Goal: Transaction & Acquisition: Purchase product/service

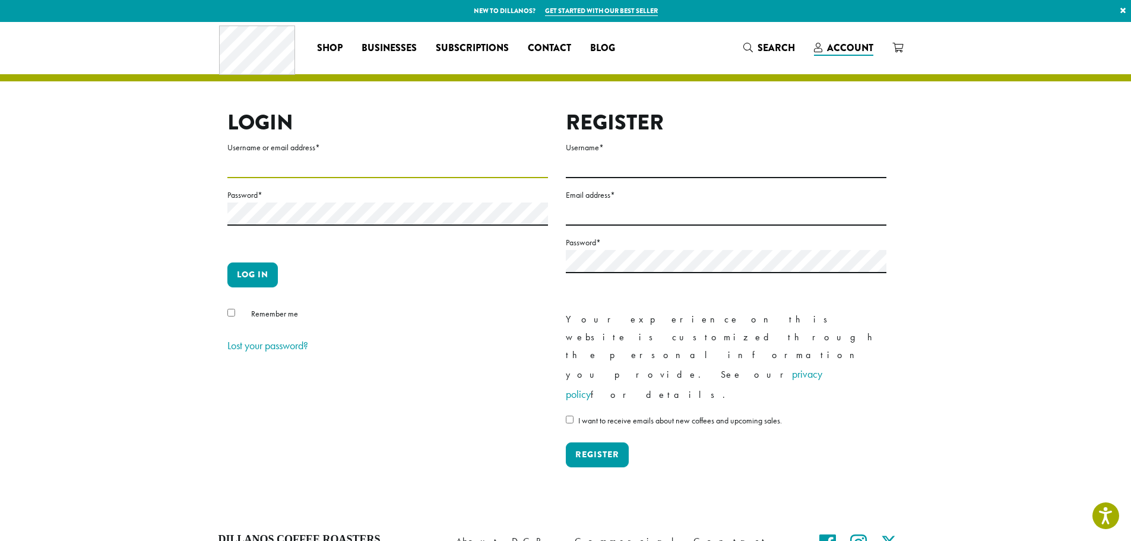
type input "**********"
click at [241, 281] on button "Log in" at bounding box center [252, 274] width 50 height 25
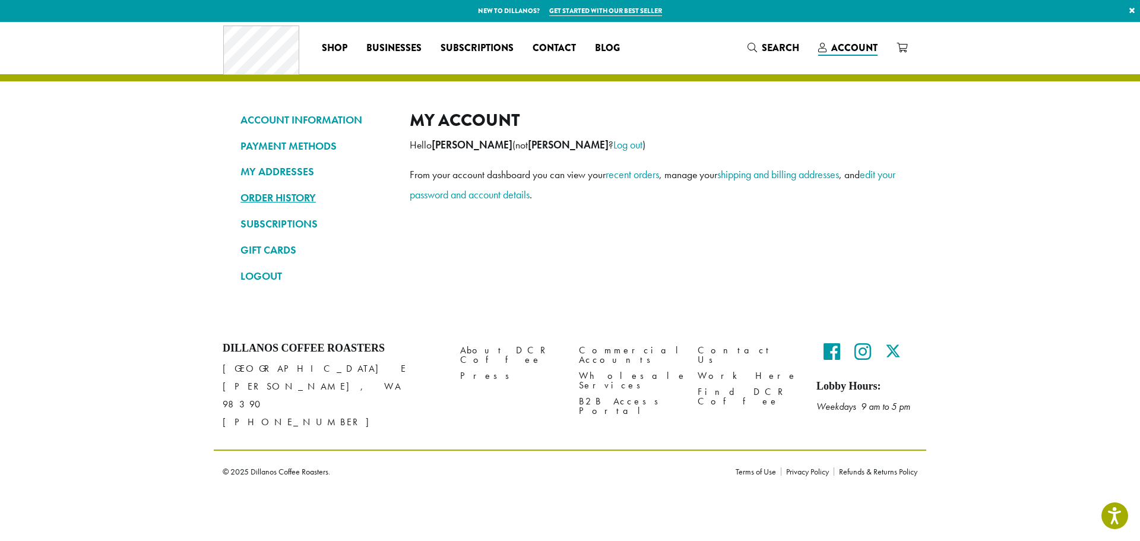
click at [281, 196] on link "ORDER HISTORY" at bounding box center [315, 198] width 151 height 20
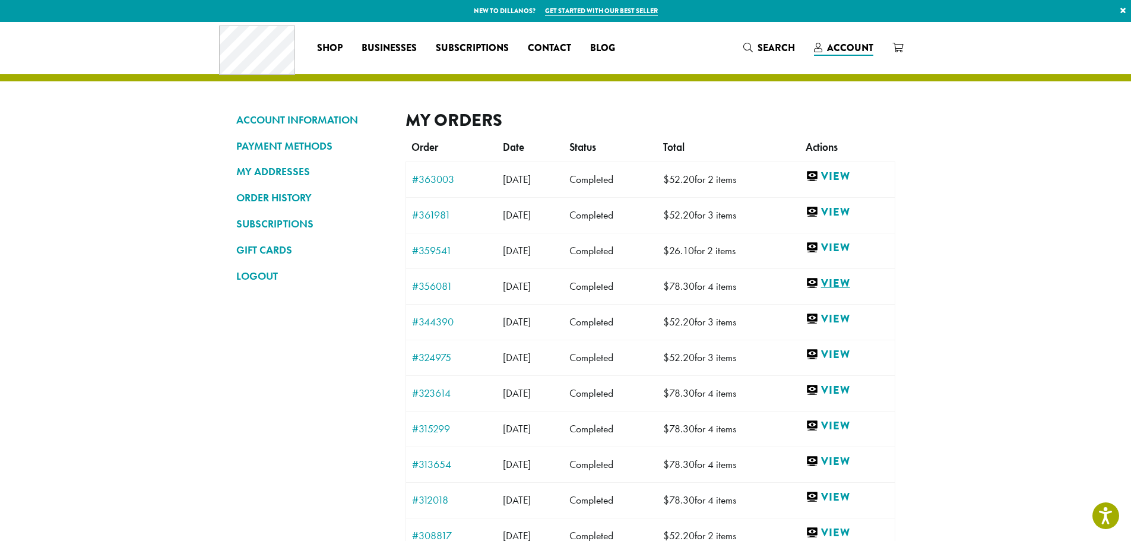
click at [851, 281] on link "View" at bounding box center [846, 283] width 83 height 15
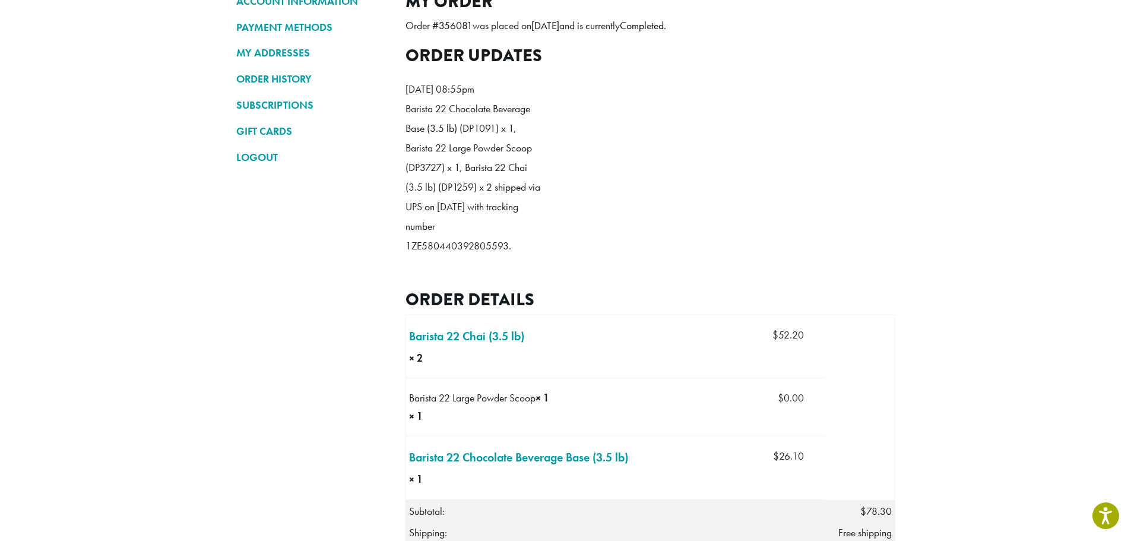
scroll to position [297, 0]
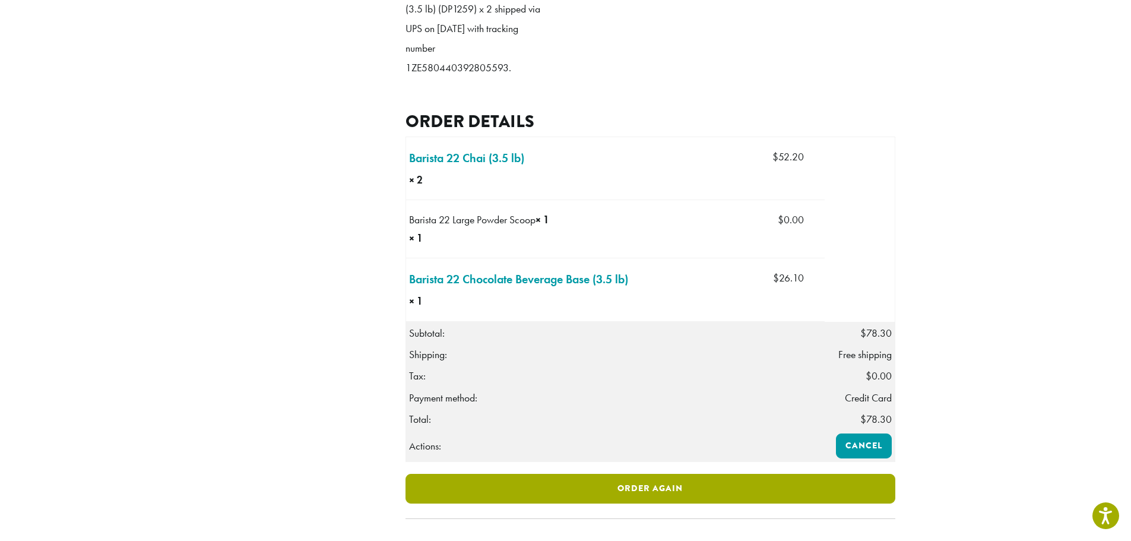
click at [701, 502] on link "Order again" at bounding box center [650, 489] width 490 height 30
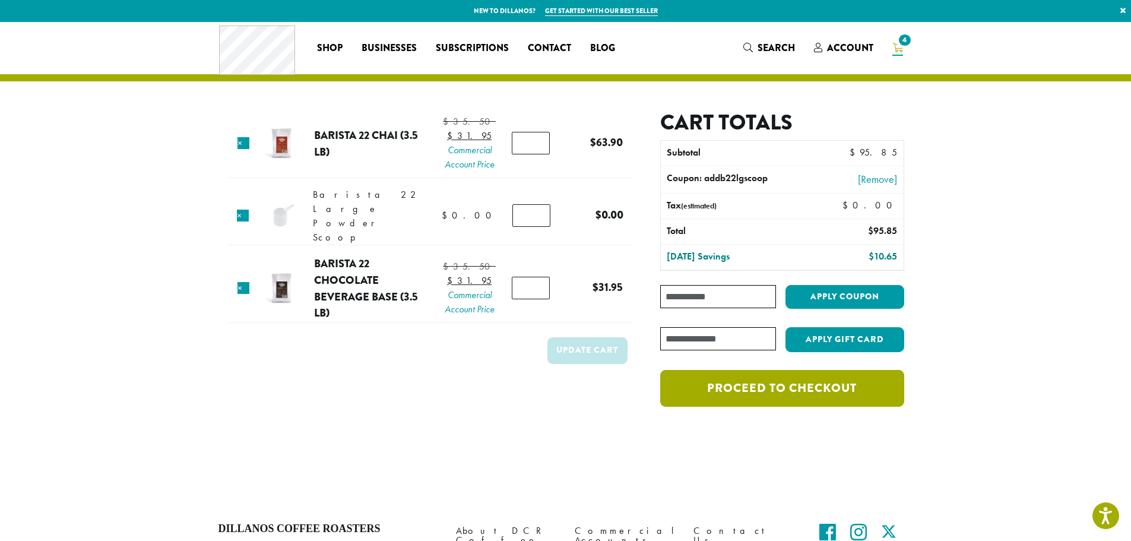
click at [757, 383] on link "Proceed to checkout" at bounding box center [781, 388] width 243 height 37
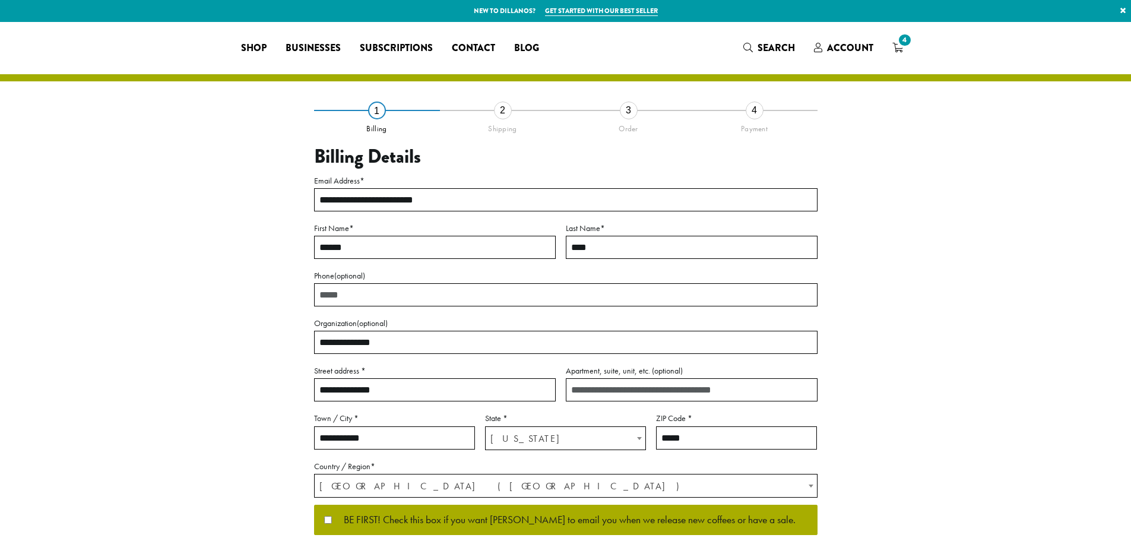
select select "**"
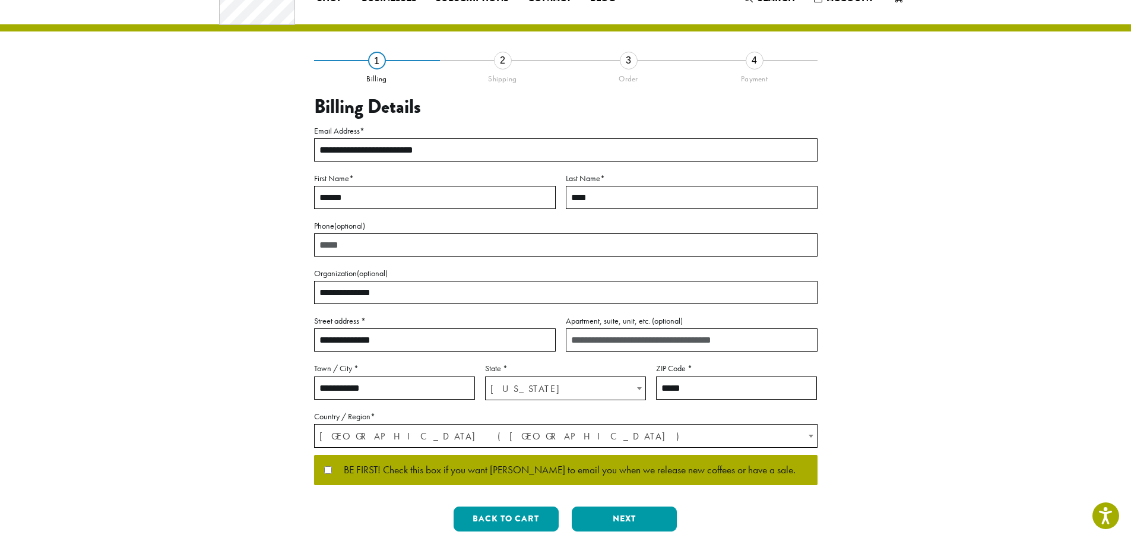
scroll to position [119, 0]
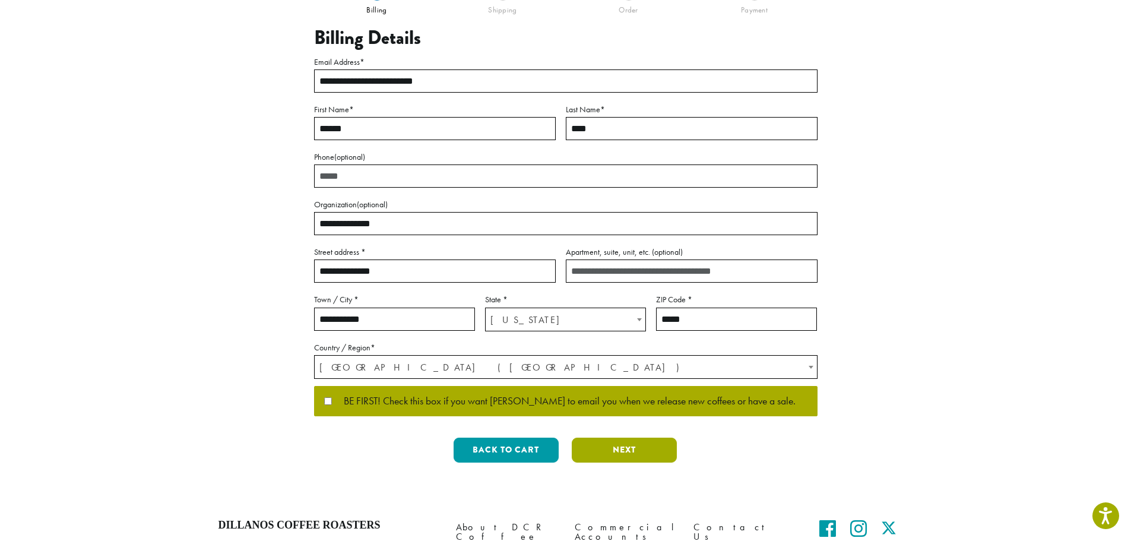
click at [620, 453] on button "Next" at bounding box center [624, 449] width 105 height 25
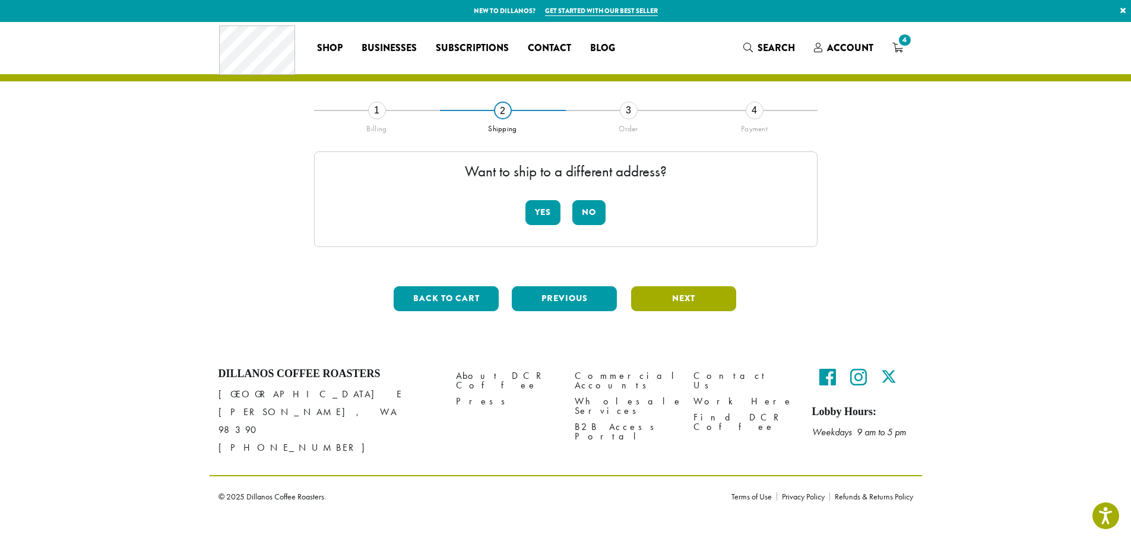
scroll to position [0, 0]
click at [595, 214] on button "No" at bounding box center [593, 212] width 33 height 25
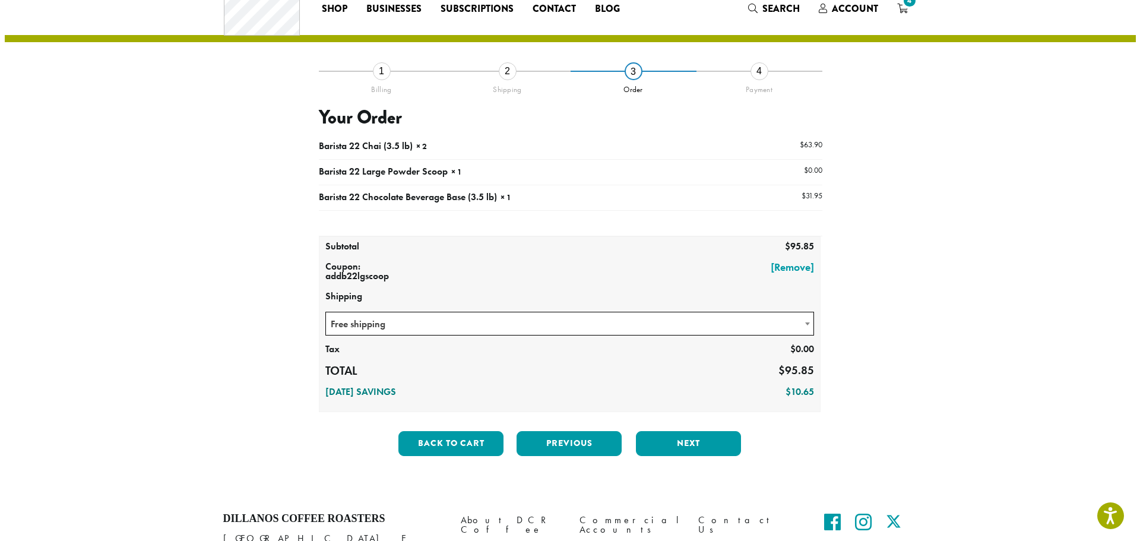
scroll to position [59, 0]
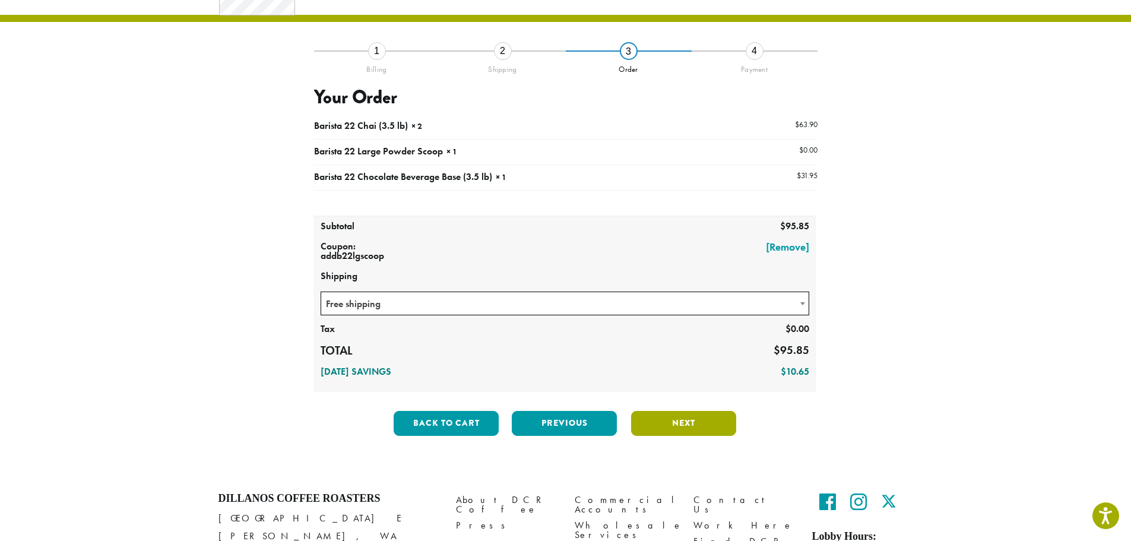
click at [682, 429] on button "Next" at bounding box center [683, 423] width 105 height 25
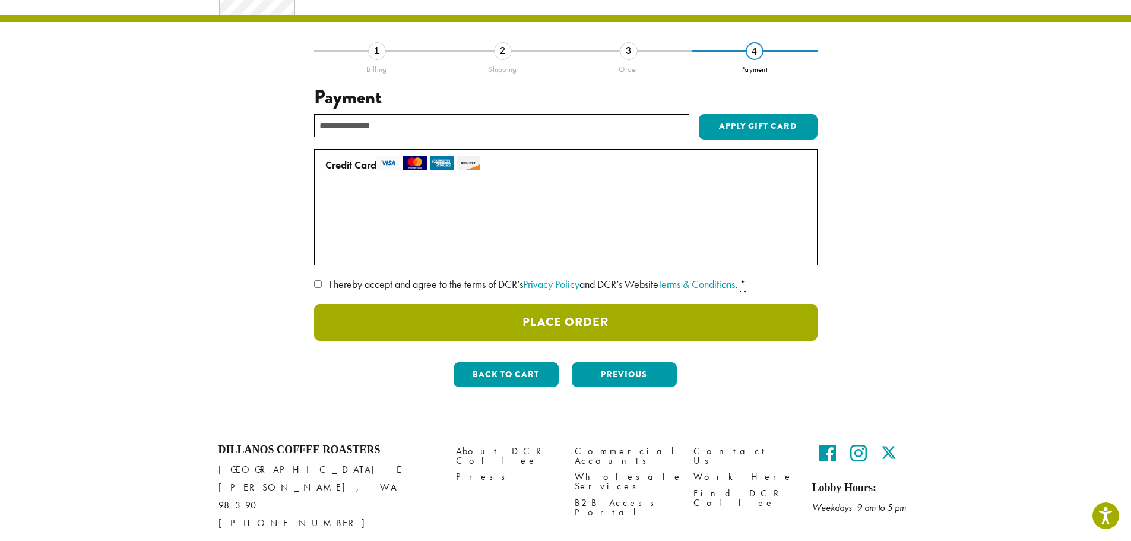
click at [505, 319] on button "Place Order" at bounding box center [565, 322] width 503 height 37
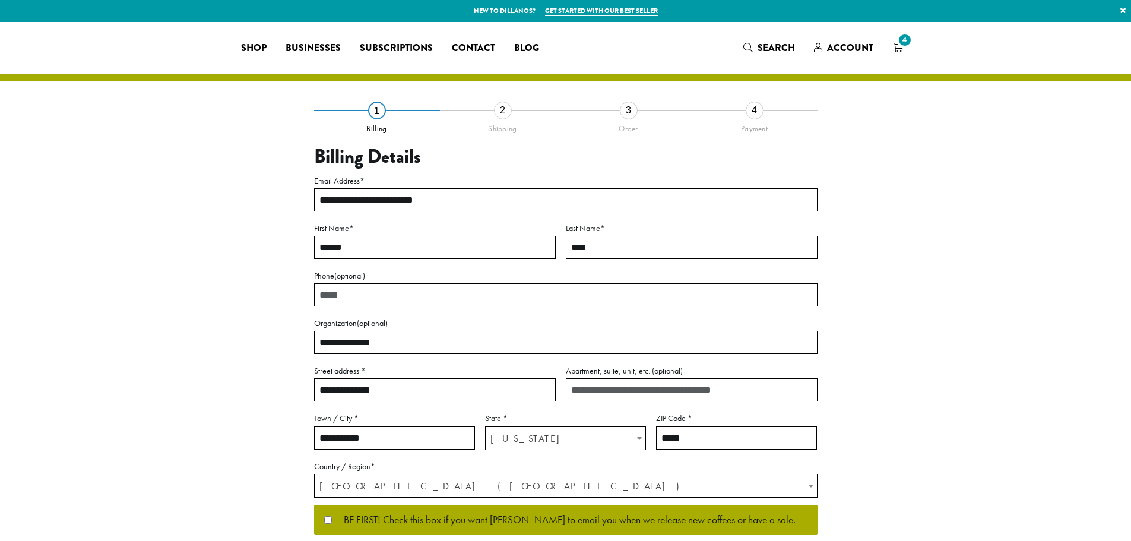
select select "**"
click at [864, 50] on span "Account" at bounding box center [850, 48] width 46 height 14
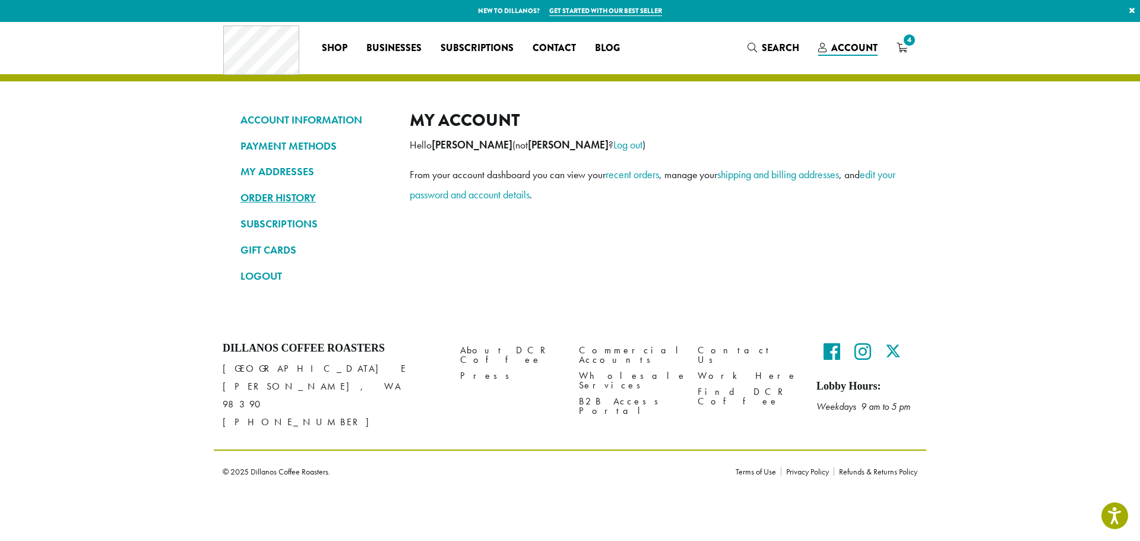
click at [297, 194] on link "ORDER HISTORY" at bounding box center [315, 198] width 151 height 20
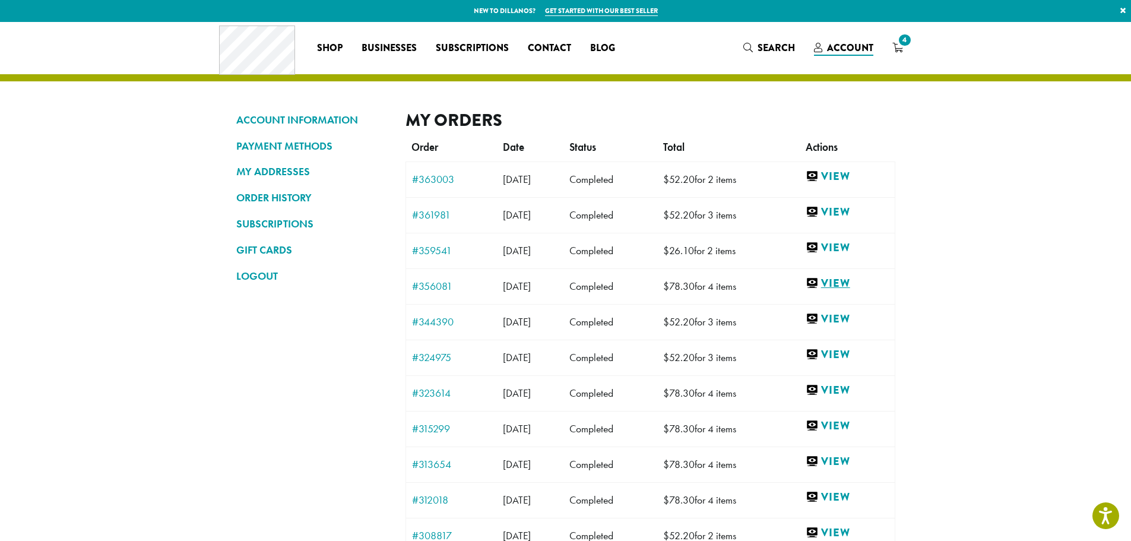
click at [852, 287] on link "View" at bounding box center [846, 283] width 83 height 15
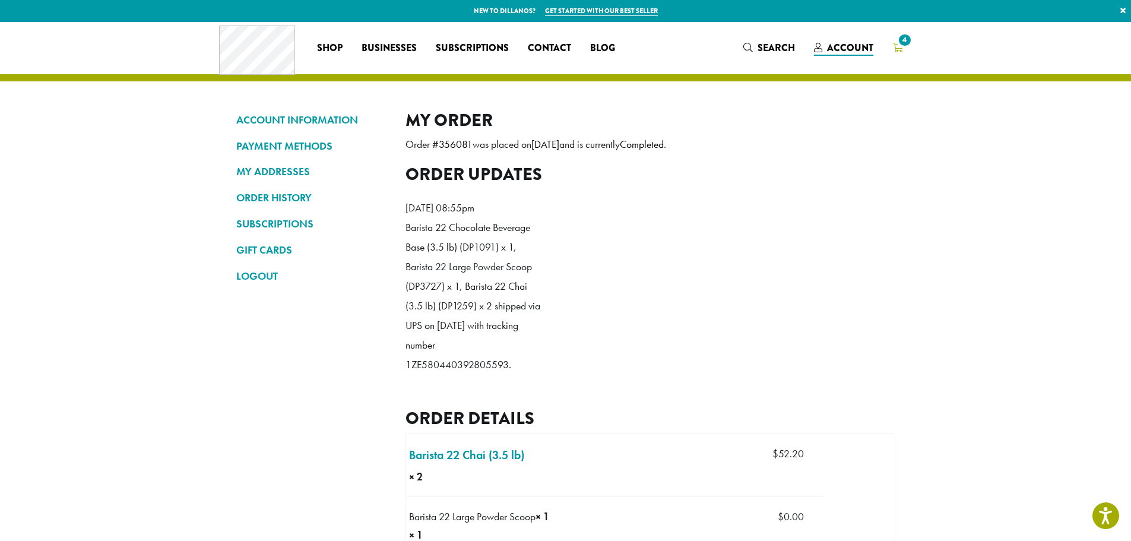
click at [903, 49] on link "4" at bounding box center [898, 48] width 30 height 20
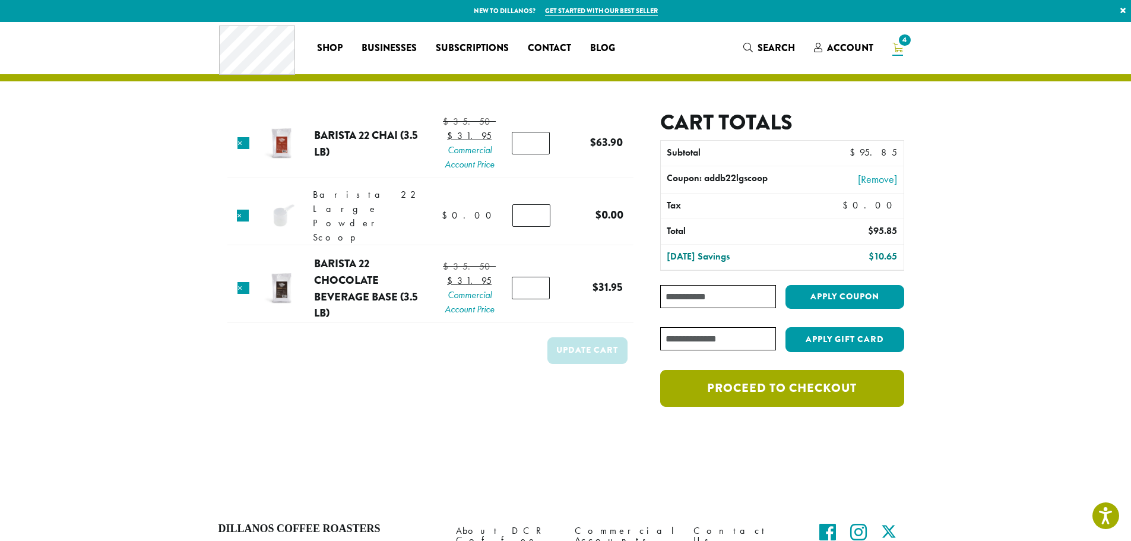
click at [773, 397] on link "Proceed to checkout" at bounding box center [781, 388] width 243 height 37
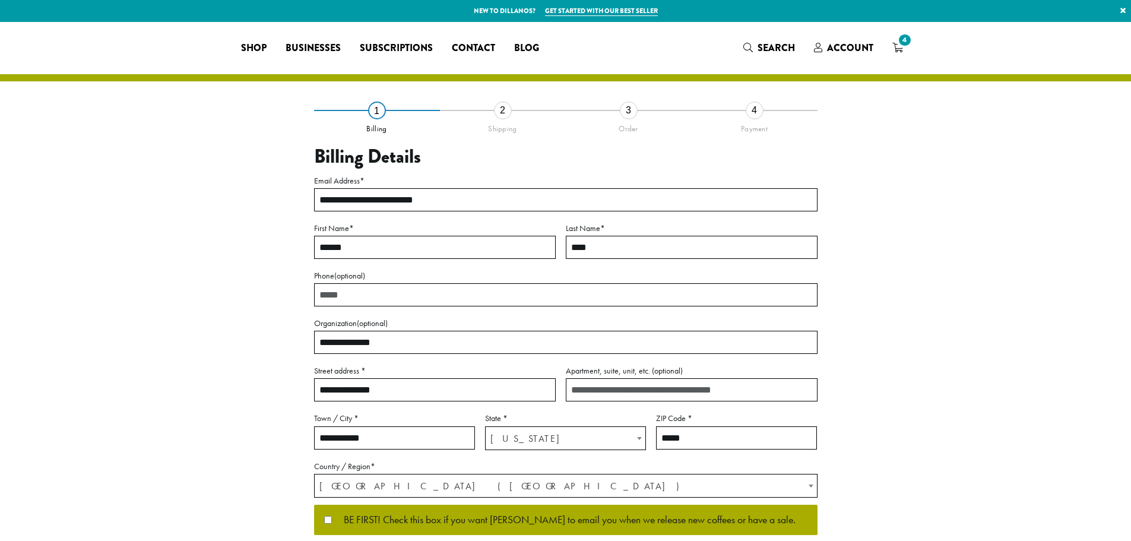
select select "**"
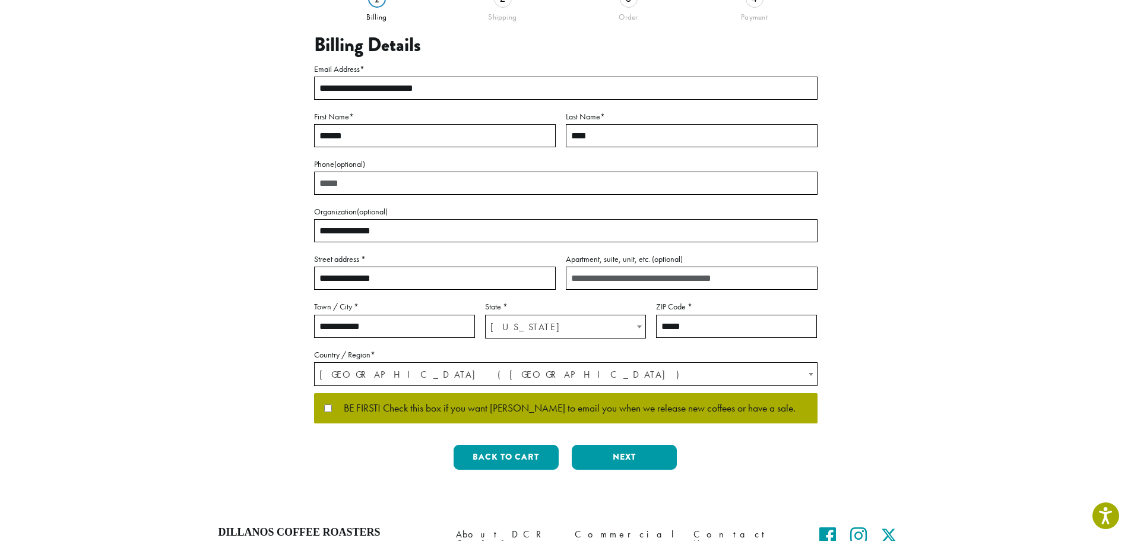
scroll to position [119, 0]
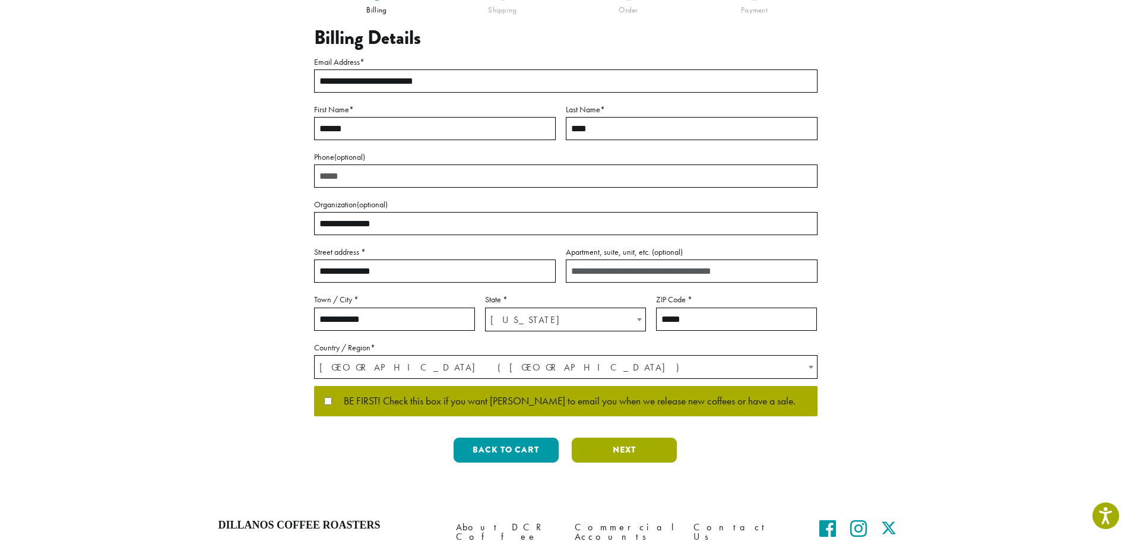
click at [634, 456] on button "Next" at bounding box center [624, 449] width 105 height 25
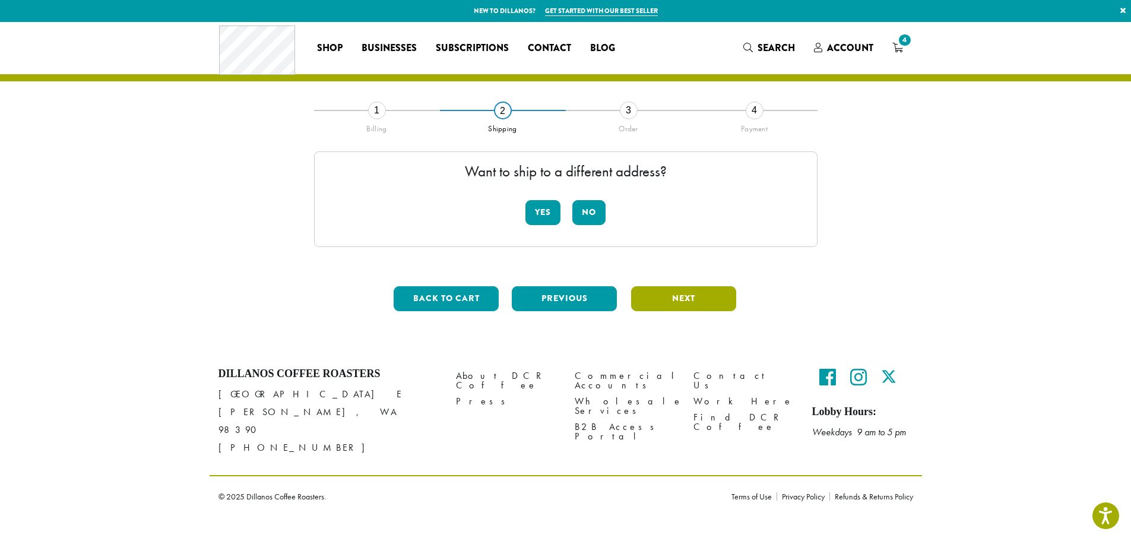
scroll to position [0, 0]
click at [593, 216] on button "No" at bounding box center [593, 212] width 33 height 25
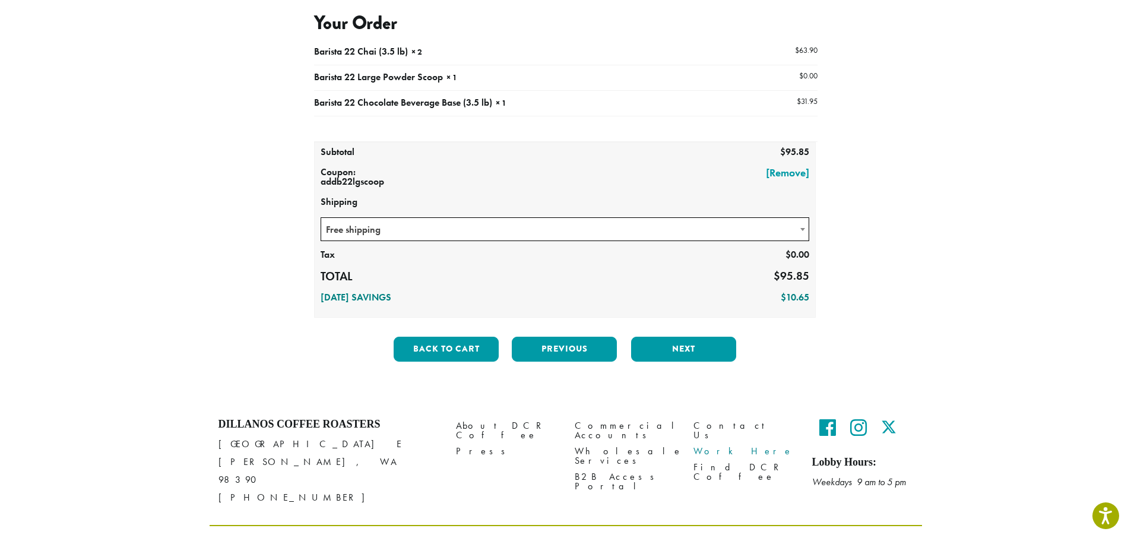
scroll to position [144, 0]
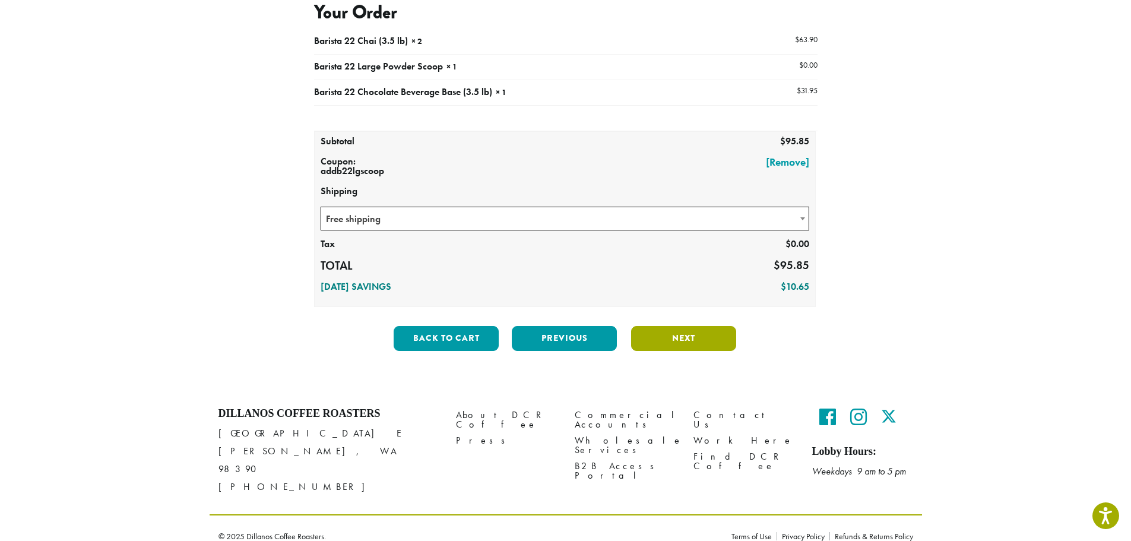
click at [684, 342] on button "Next" at bounding box center [683, 338] width 105 height 25
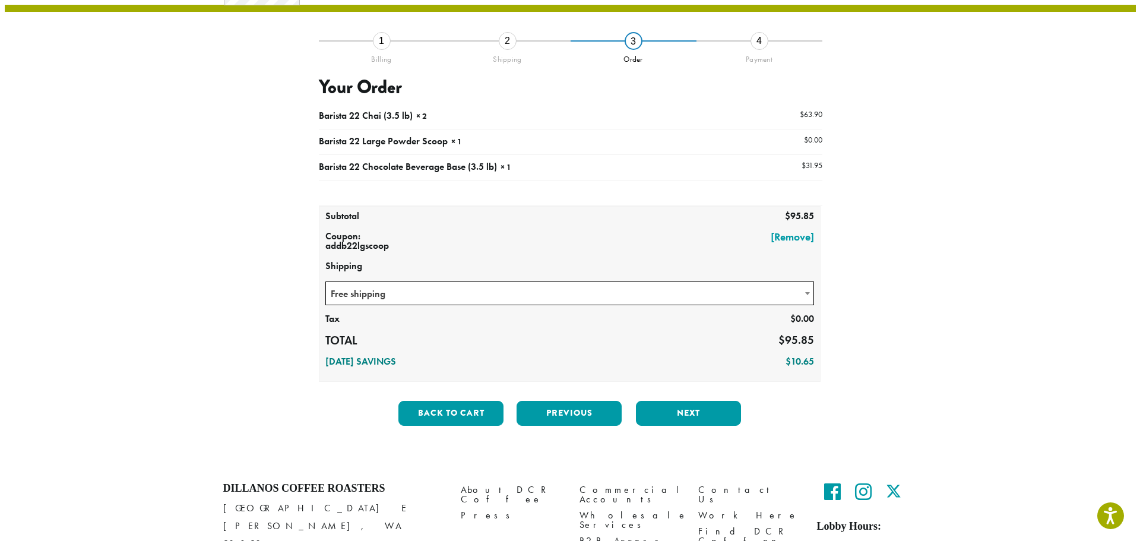
scroll to position [68, 0]
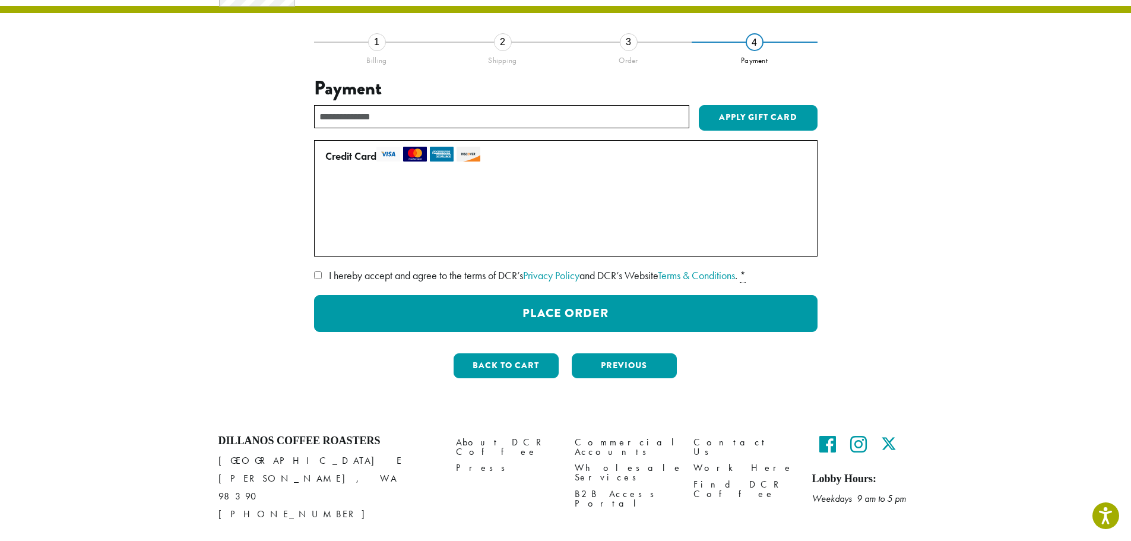
click at [326, 278] on label "I hereby accept and agree to the terms of DCR’s Privacy Policy and DCR’s Websit…" at bounding box center [565, 275] width 503 height 19
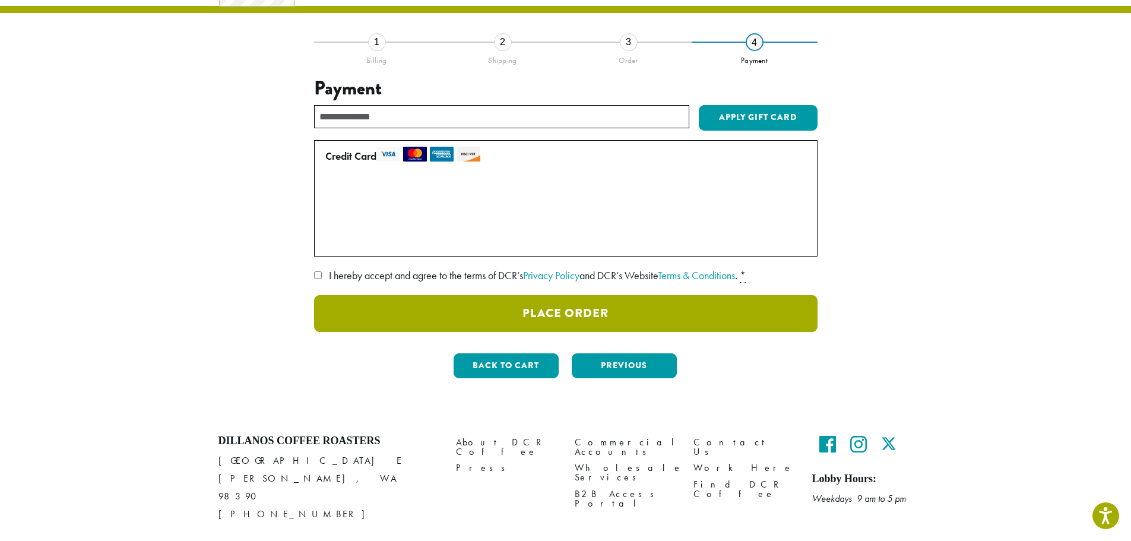
click at [604, 318] on button "Place Order" at bounding box center [565, 313] width 503 height 37
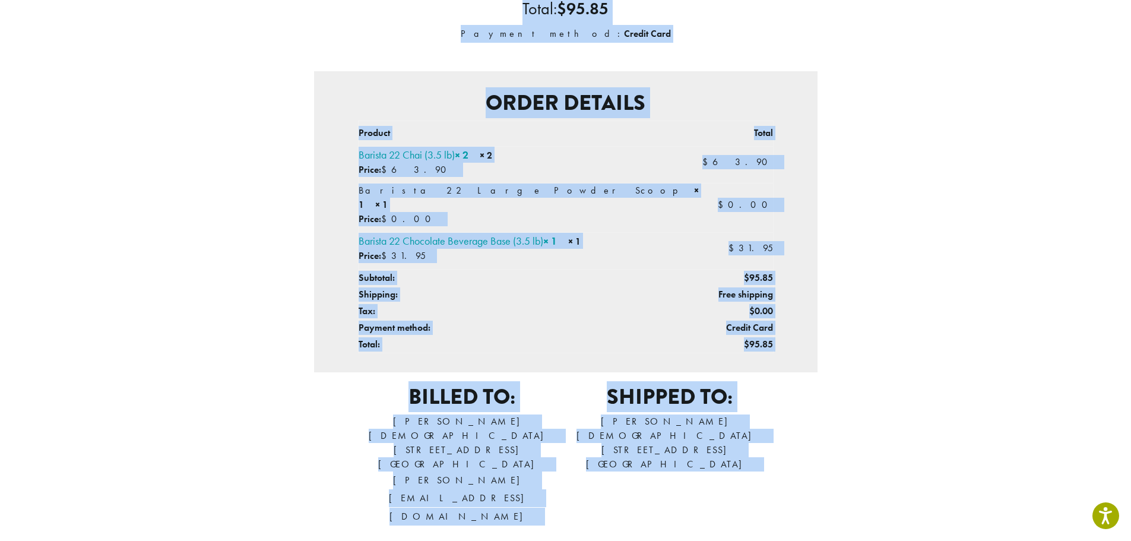
scroll to position [231, 0]
drag, startPoint x: 353, startPoint y: 147, endPoint x: 812, endPoint y: 456, distance: 553.8
click at [812, 456] on div "Thank you. Your order has been received. Order number: 364140 Date: [DATE] Emai…" at bounding box center [565, 205] width 503 height 655
